Goal: Task Accomplishment & Management: Use online tool/utility

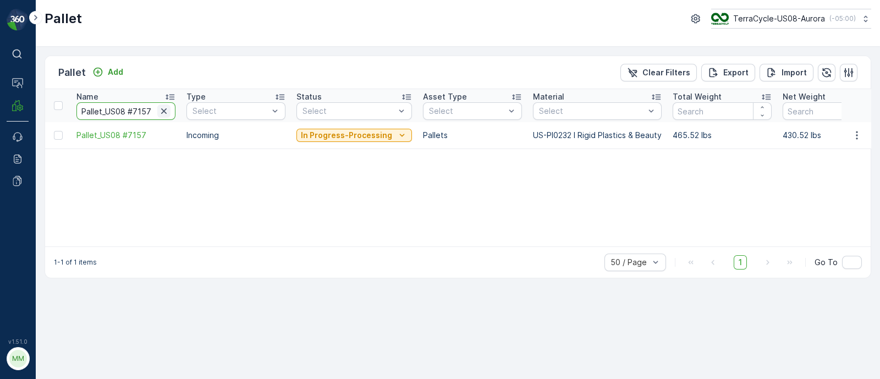
click at [167, 108] on icon "button" at bounding box center [163, 111] width 11 height 11
click at [91, 109] on input "text" at bounding box center [125, 111] width 99 height 18
type input "sc7798"
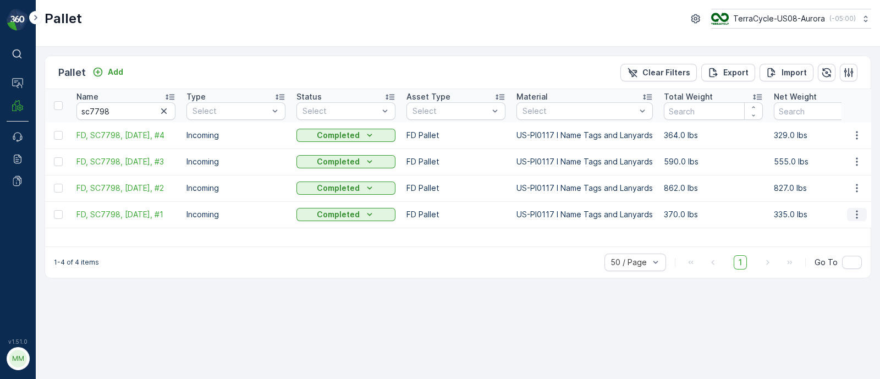
click at [859, 212] on icon "button" at bounding box center [857, 214] width 11 height 11
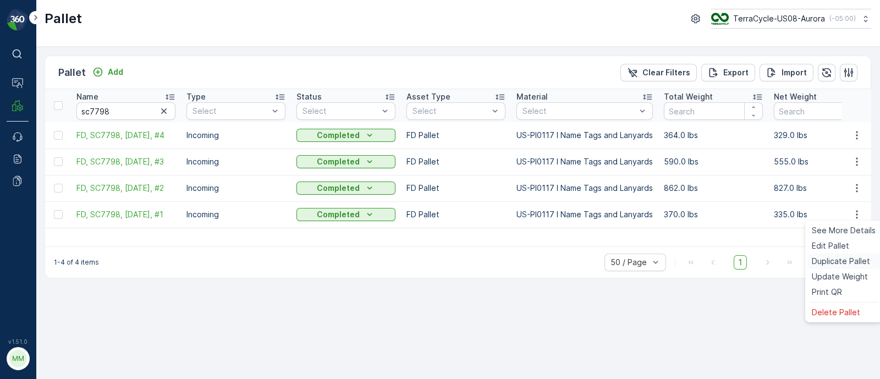
click at [842, 259] on span "Duplicate Pallet" at bounding box center [841, 261] width 58 height 11
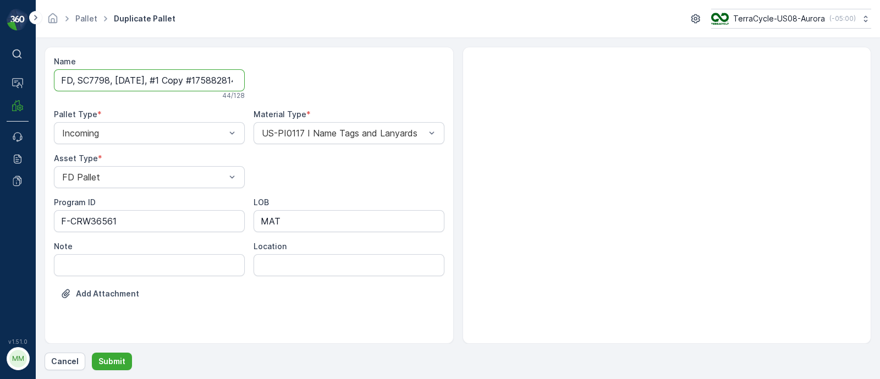
scroll to position [0, 34]
drag, startPoint x: 164, startPoint y: 80, endPoint x: 403, endPoint y: 84, distance: 238.8
click at [403, 84] on div "Name FD, SC7798, 08/28/25, #1 Copy #1758828147838 44 / 128 Pallet Type * Incomi…" at bounding box center [249, 186] width 391 height 260
type input "FD, SC7798, [DATE], #5"
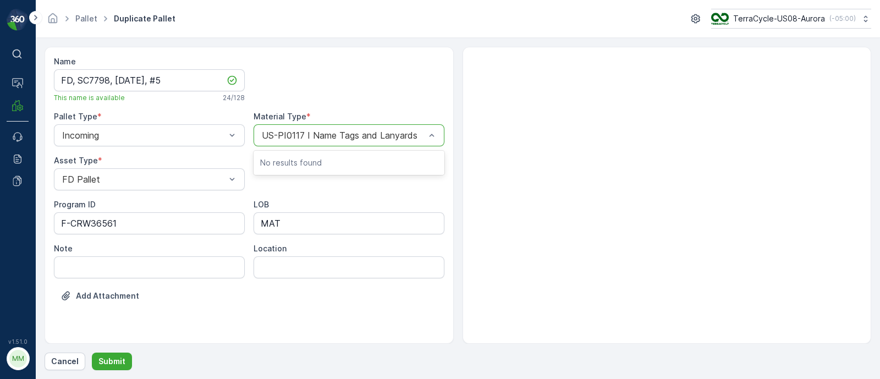
click at [287, 135] on div at bounding box center [344, 135] width 166 height 10
click at [300, 135] on div at bounding box center [344, 135] width 166 height 10
type input "0515"
click at [408, 168] on span "US-PI0515 I CRW36561 Static Clings and Decals" at bounding box center [349, 167] width 178 height 20
click at [114, 359] on p "Submit" at bounding box center [111, 361] width 27 height 11
